Goal: Contribute content

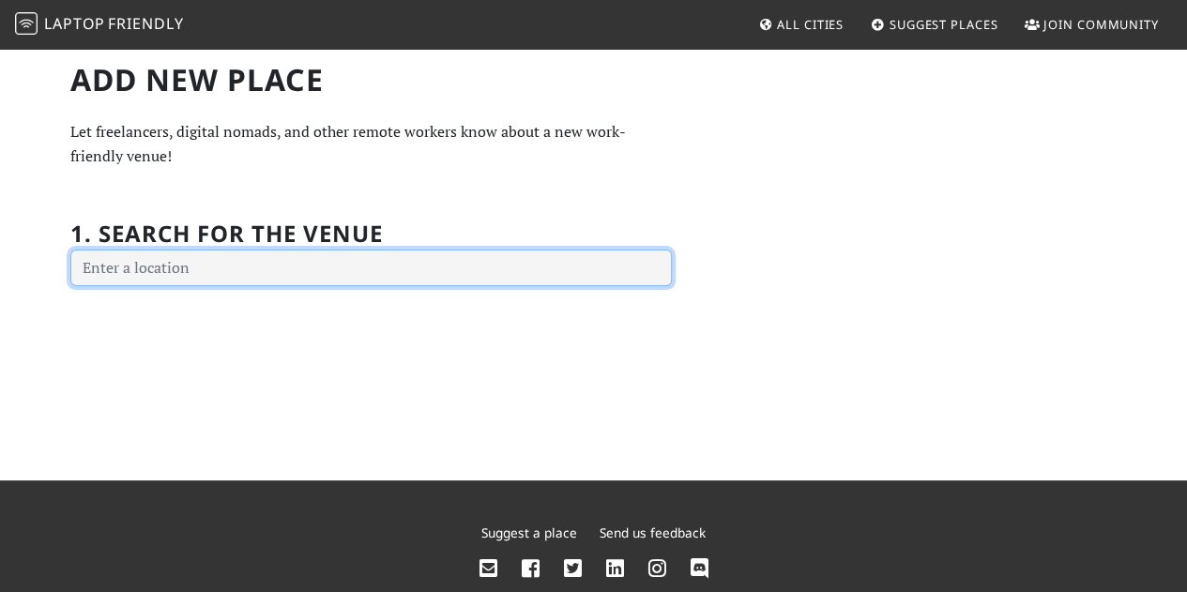
click at [280, 274] on input "text" at bounding box center [371, 269] width 602 height 38
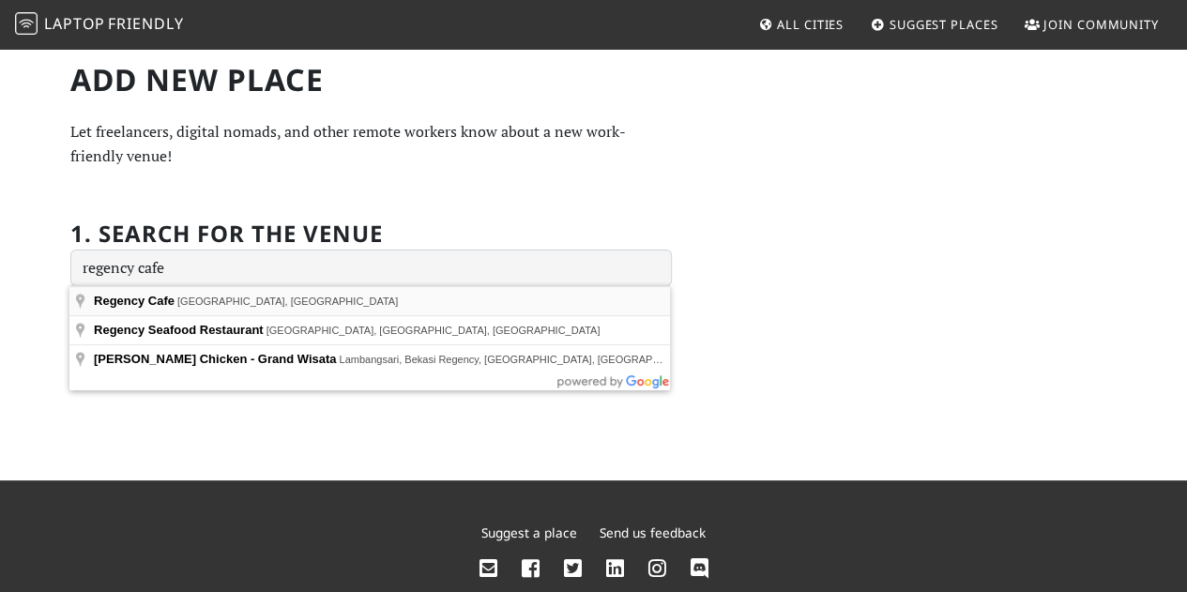
type input "[GEOGRAPHIC_DATA], [GEOGRAPHIC_DATA], [GEOGRAPHIC_DATA]"
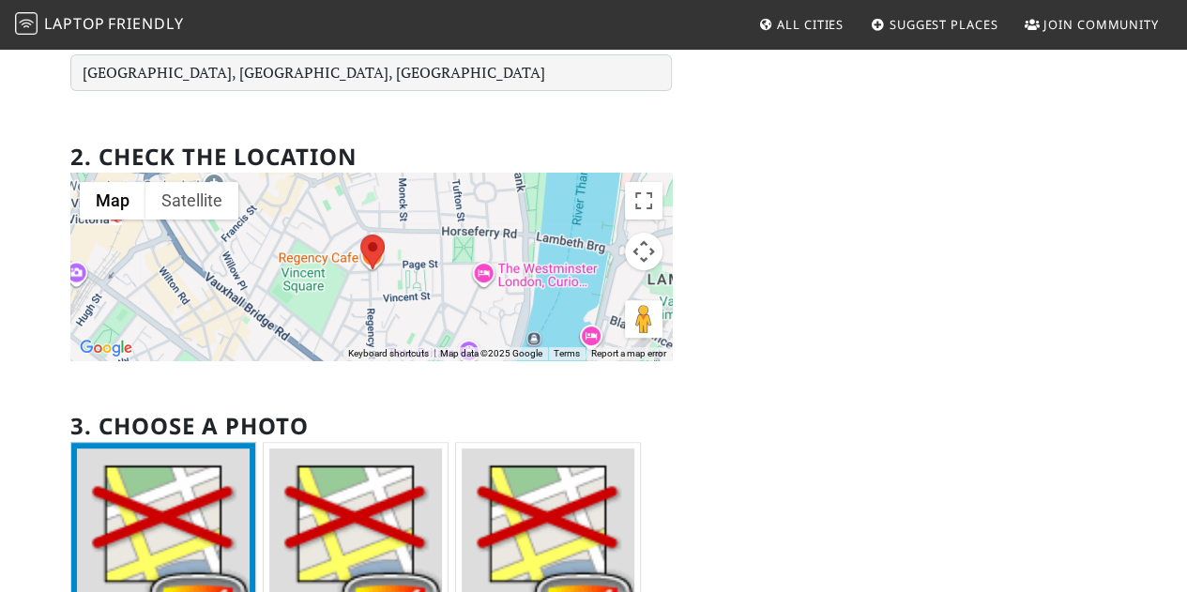
scroll to position [184, 0]
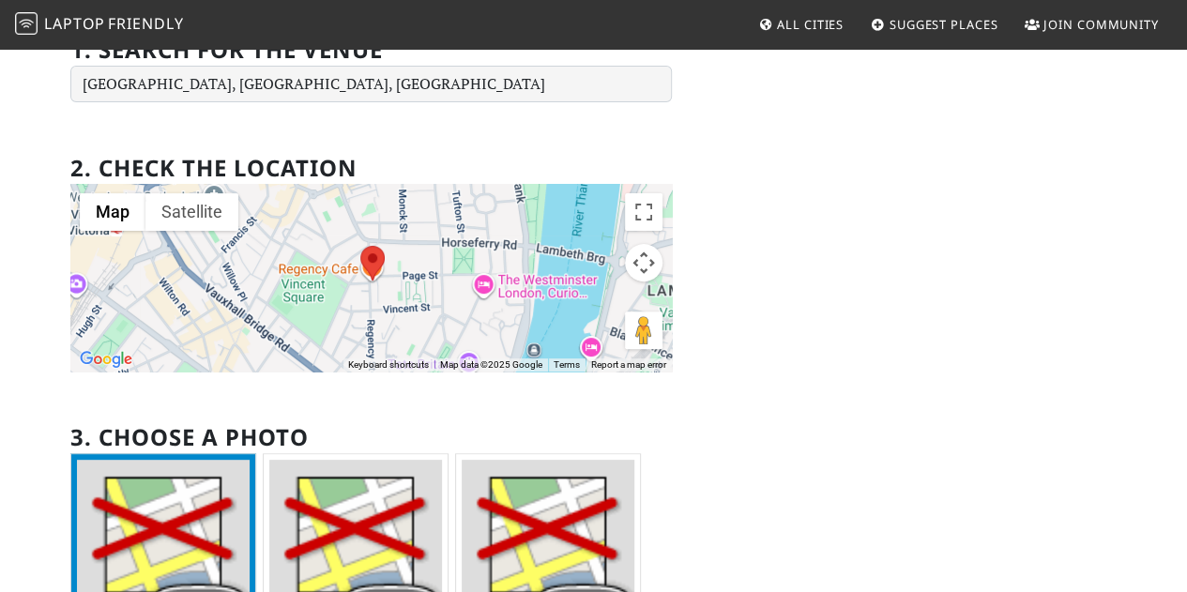
click at [331, 519] on img at bounding box center [356, 554] width 174 height 188
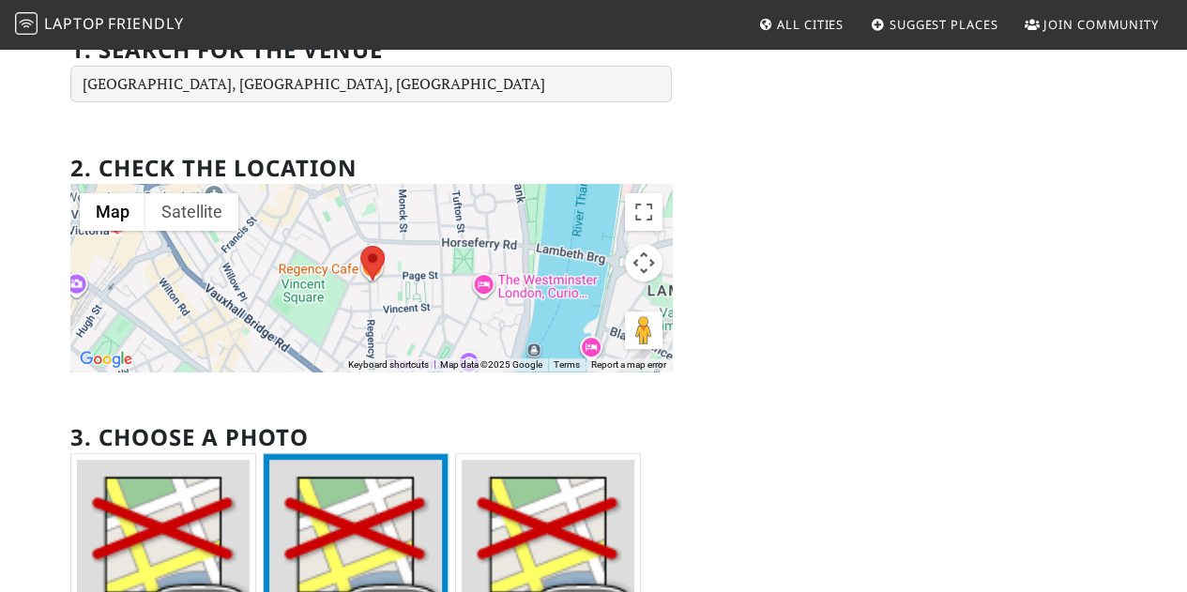
click at [210, 496] on img at bounding box center [164, 554] width 174 height 188
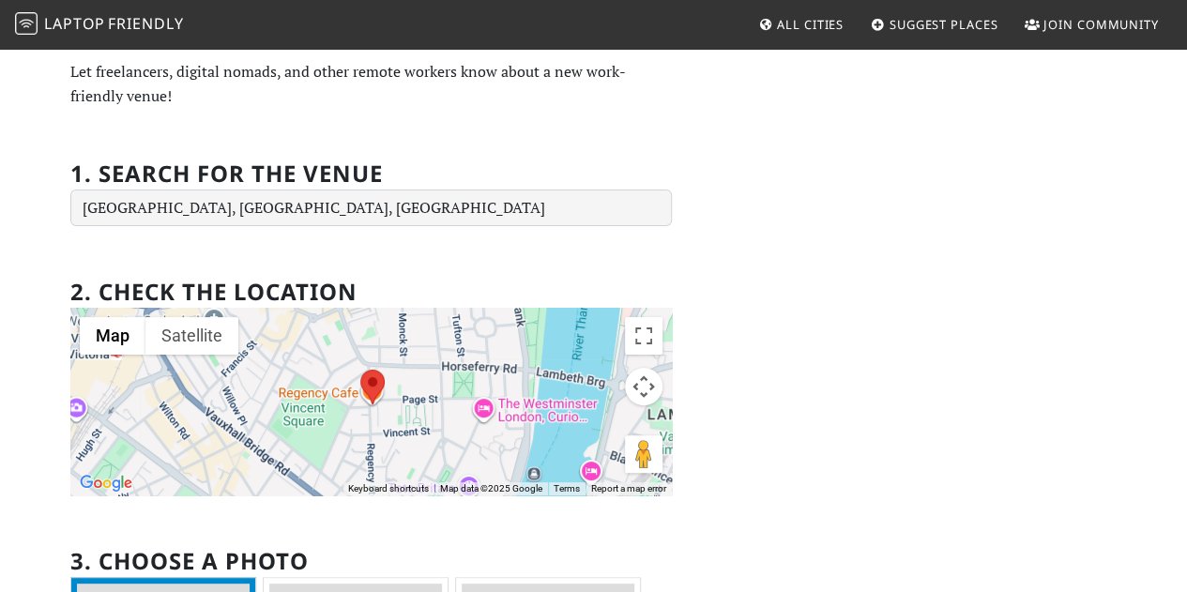
scroll to position [47, 0]
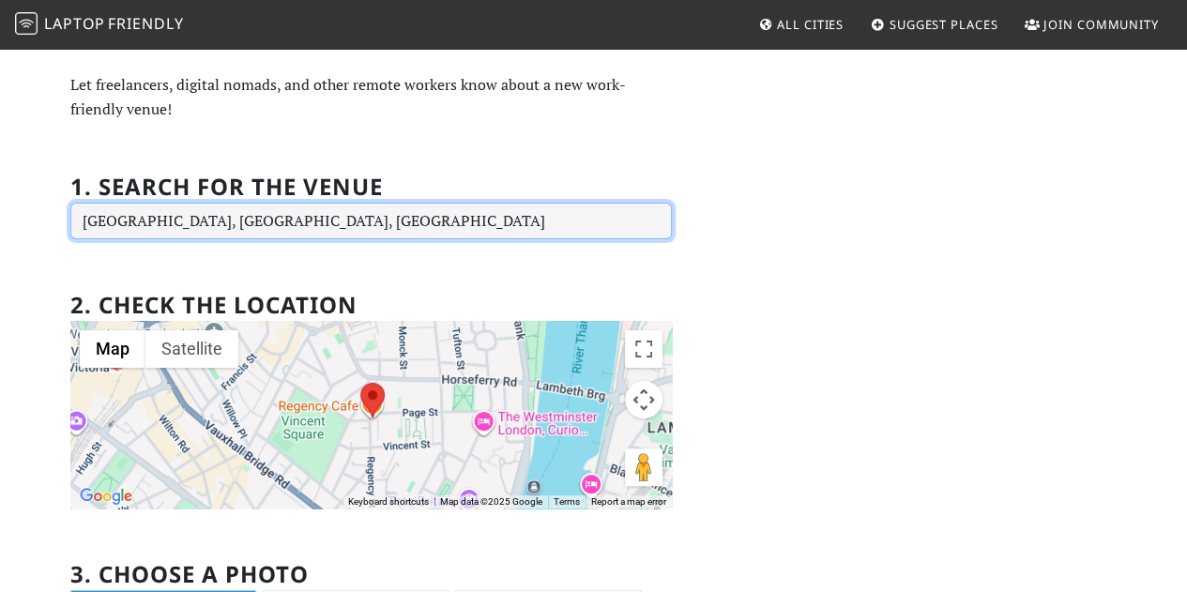
drag, startPoint x: 169, startPoint y: 221, endPoint x: 79, endPoint y: 220, distance: 90.1
click at [79, 220] on input "[GEOGRAPHIC_DATA], [GEOGRAPHIC_DATA], [GEOGRAPHIC_DATA]" at bounding box center [371, 222] width 602 height 38
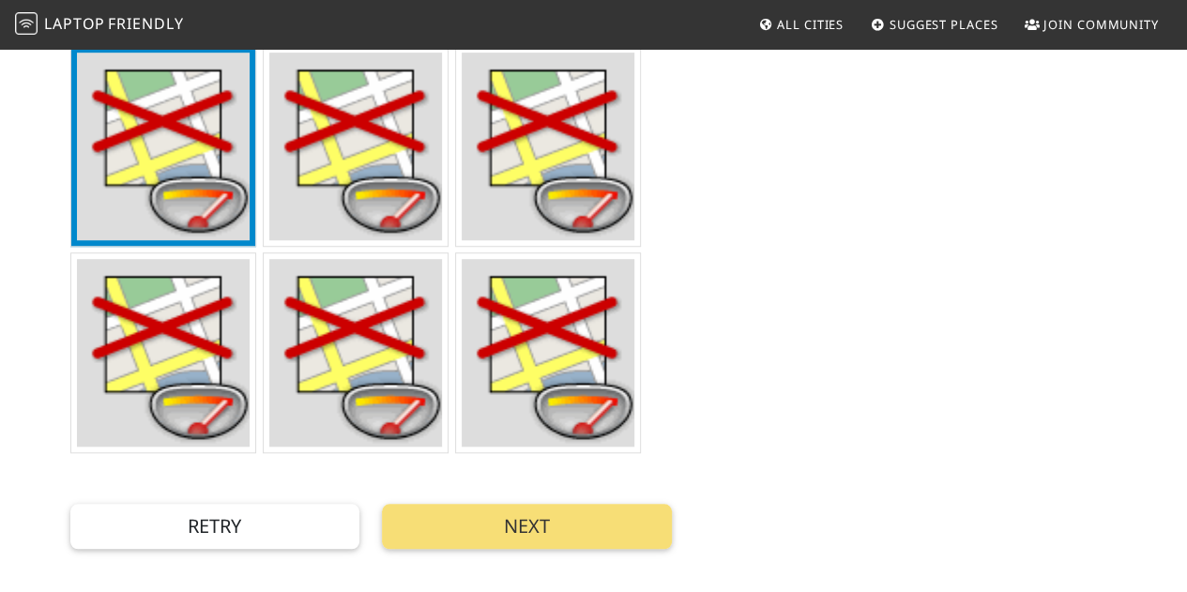
scroll to position [660, 0]
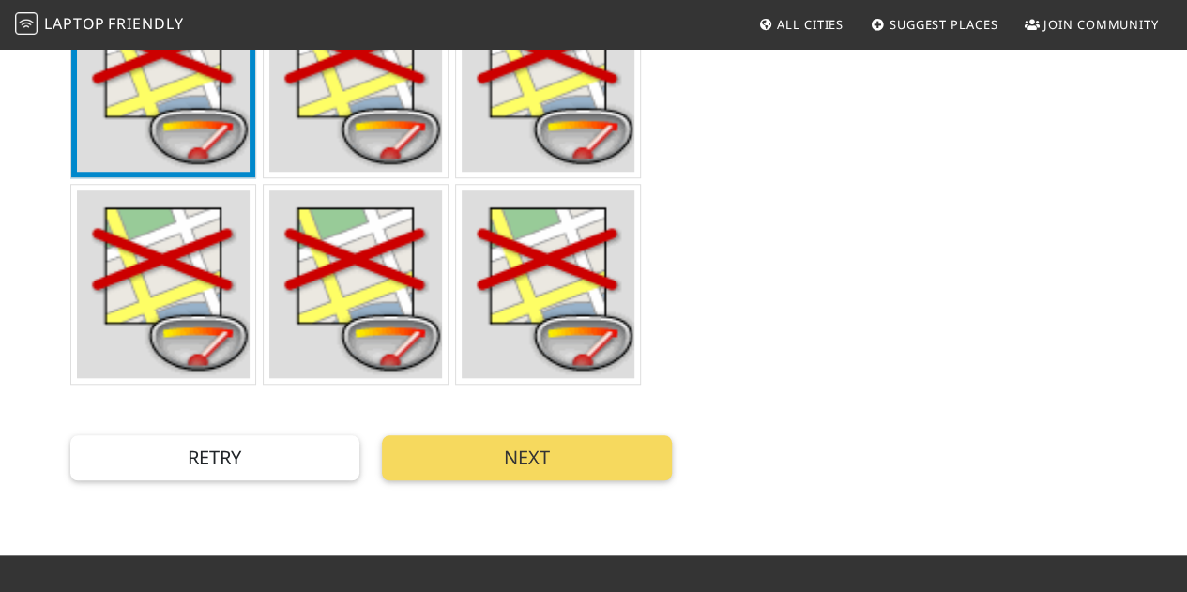
click at [556, 468] on button "Next" at bounding box center [527, 457] width 290 height 45
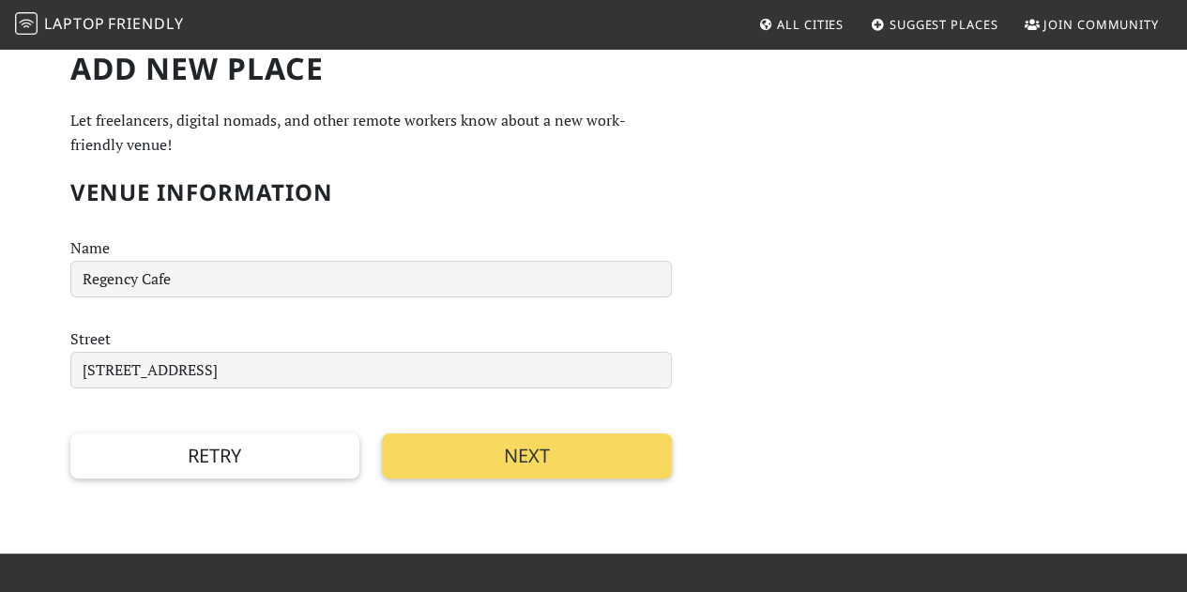
scroll to position [0, 0]
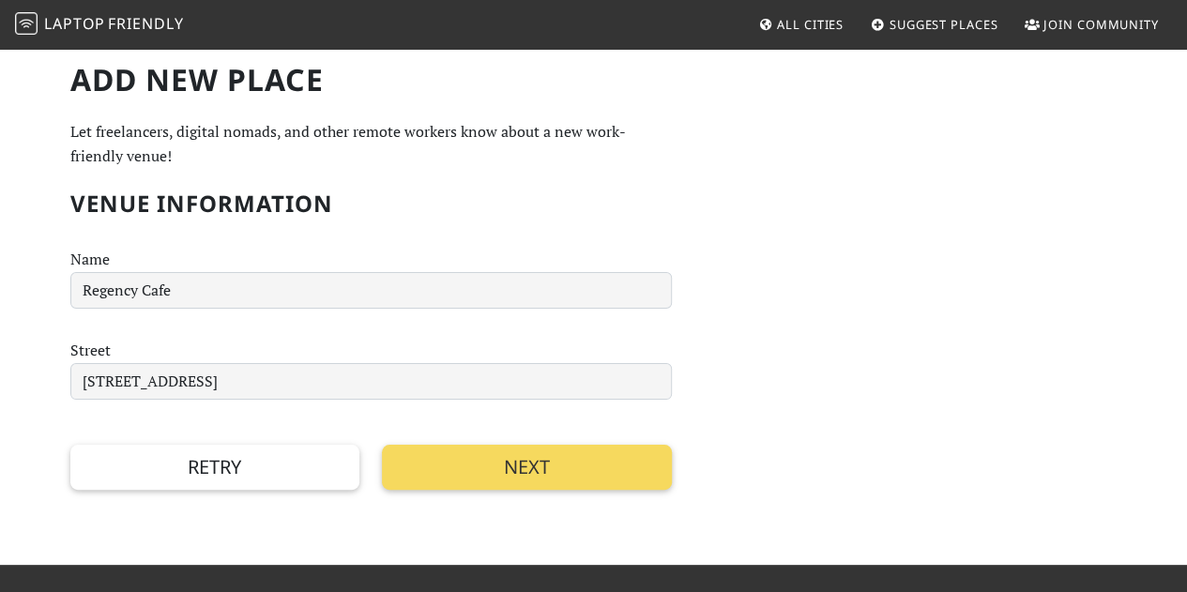
click at [507, 468] on button "Next" at bounding box center [527, 467] width 290 height 45
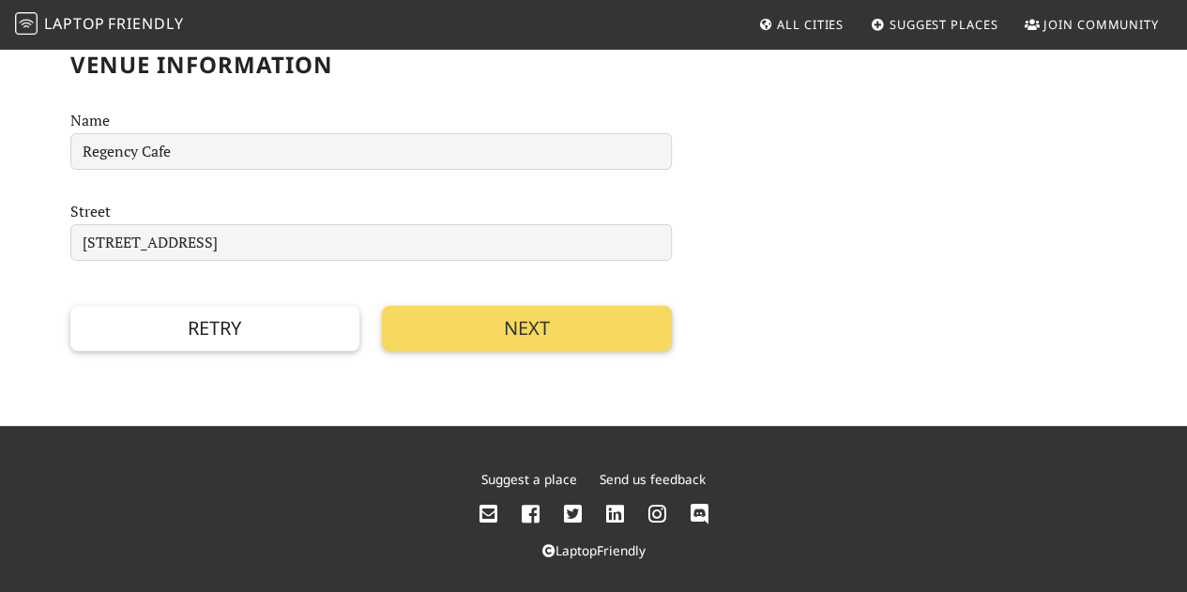
scroll to position [148, 0]
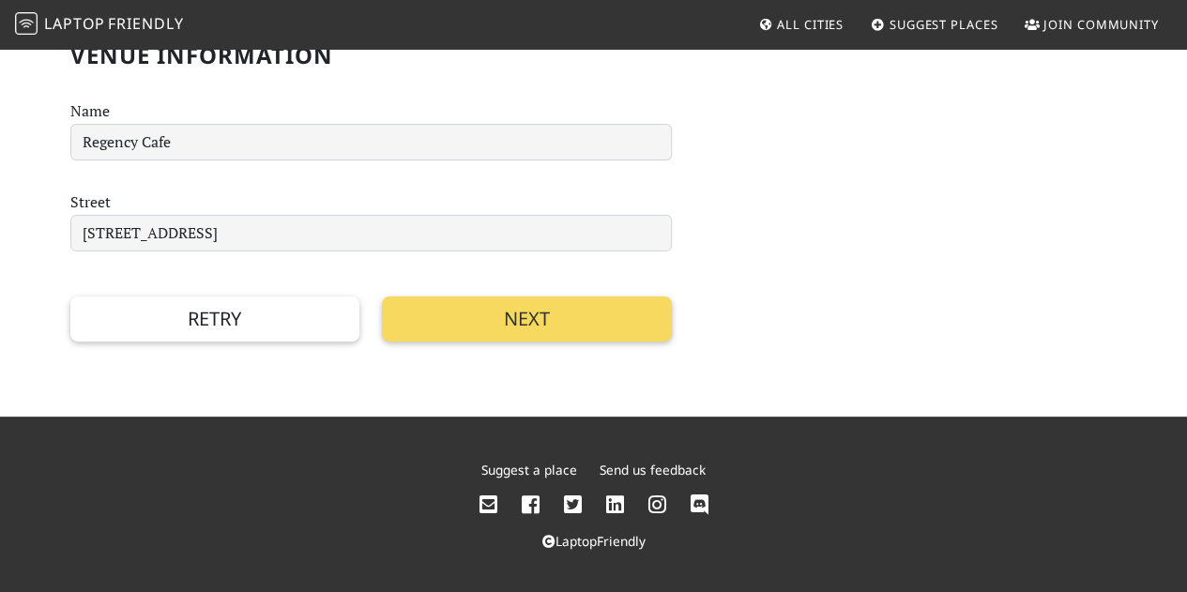
click at [574, 329] on button "Next" at bounding box center [527, 319] width 290 height 45
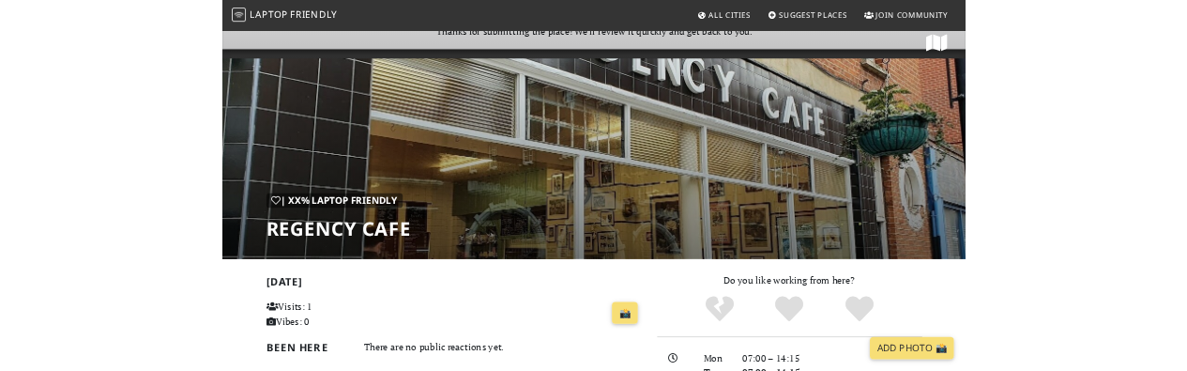
scroll to position [6, 0]
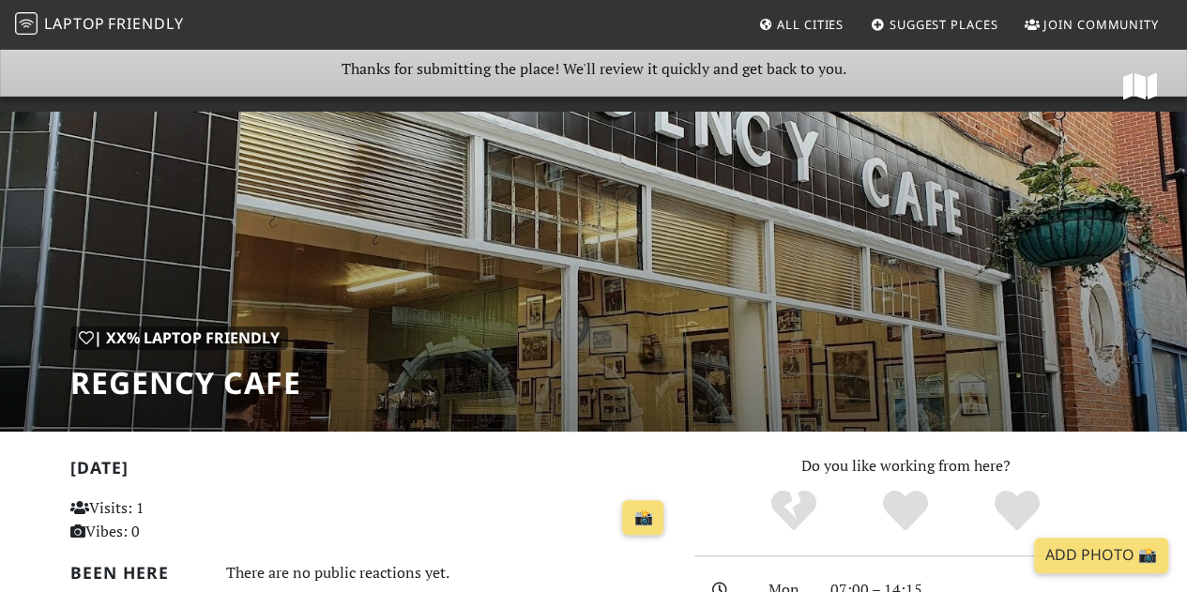
click at [567, 259] on div "| XX% Laptop Friendly Regency Cafe" at bounding box center [593, 236] width 1187 height 390
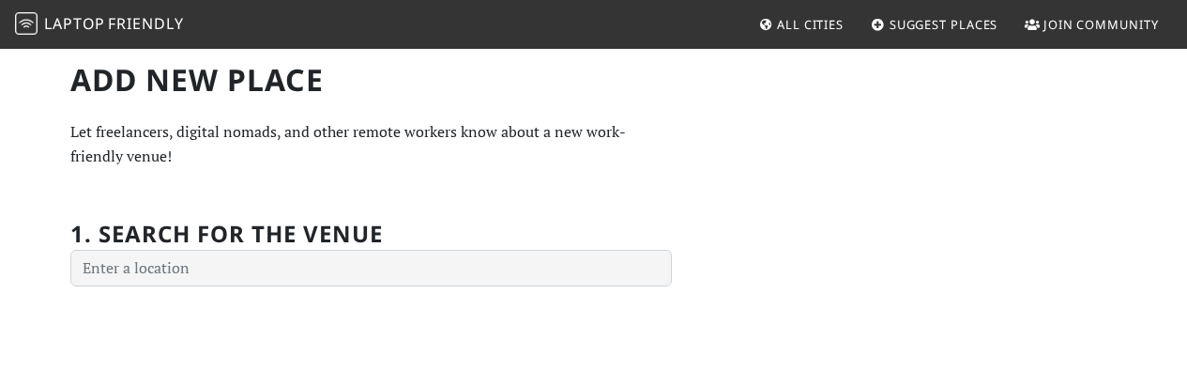
scroll to position [148, 0]
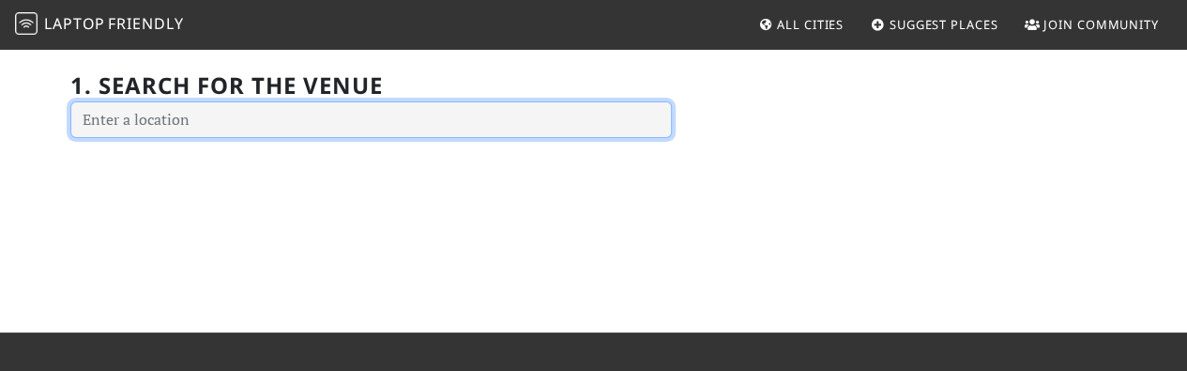
click at [168, 112] on input "text" at bounding box center [371, 120] width 602 height 38
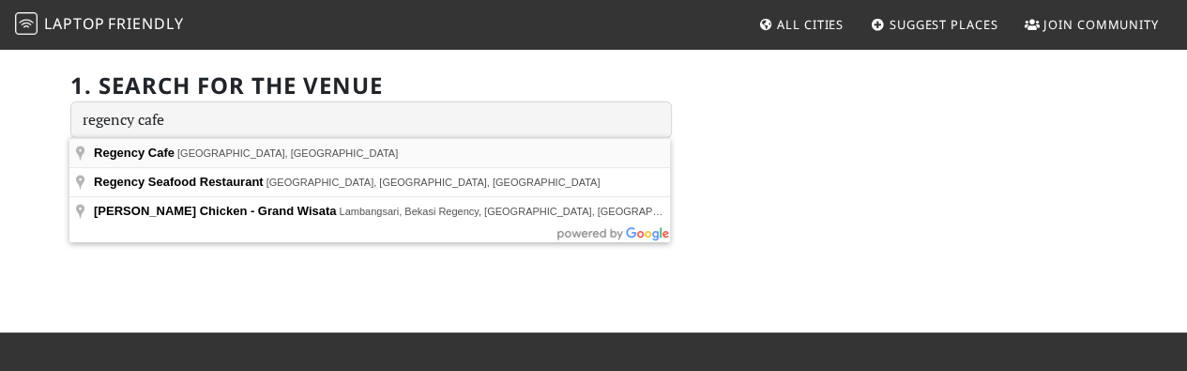
type input "Regency Cafe, Regency Street, London, UK"
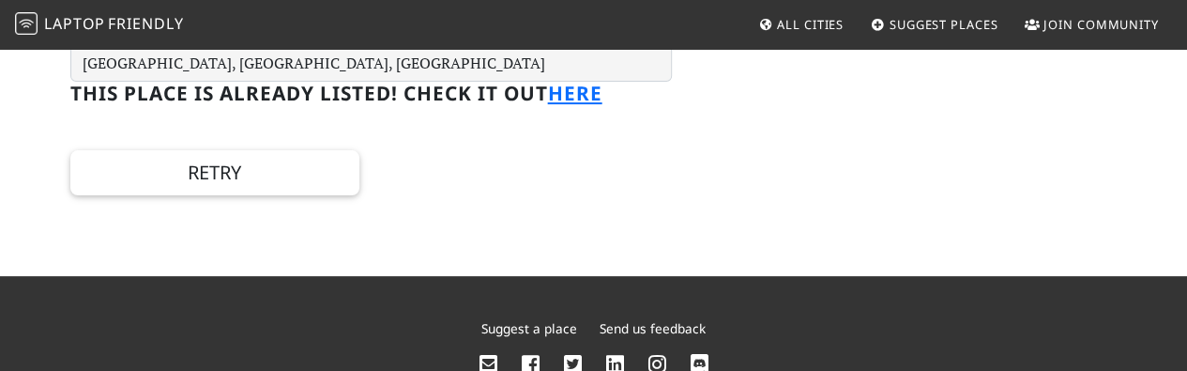
scroll to position [201, 0]
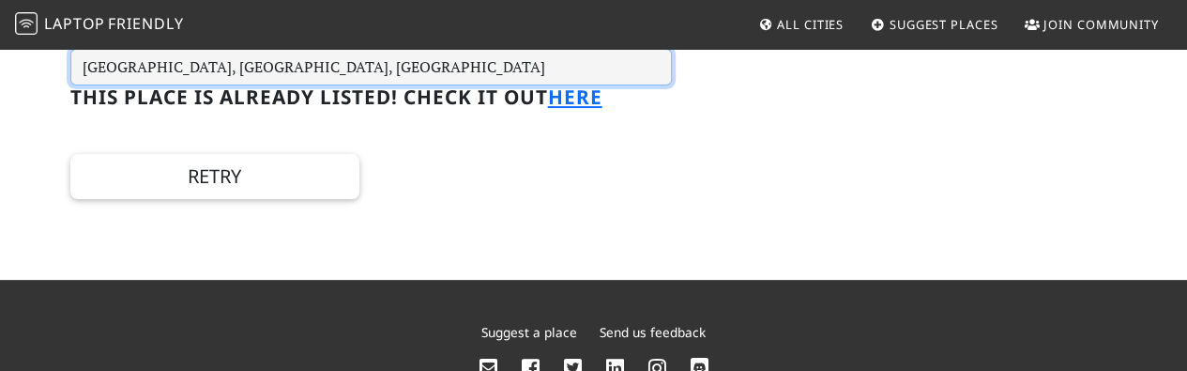
click at [378, 65] on input "Regency Cafe, Regency Street, London, UK" at bounding box center [371, 68] width 602 height 38
